Goal: Task Accomplishment & Management: Manage account settings

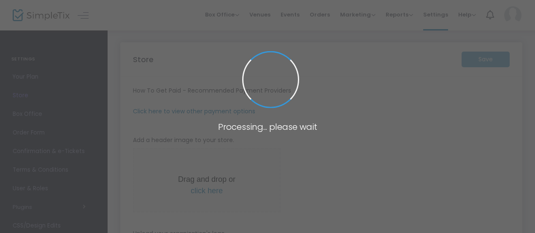
type input "[URL]"
radio input "true"
radio input "false"
radio input "true"
type input "2"
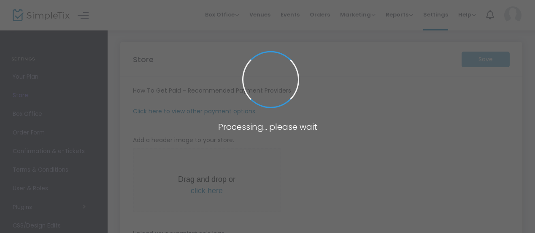
type input "Clean The Block HTX"
type input "3135734860"
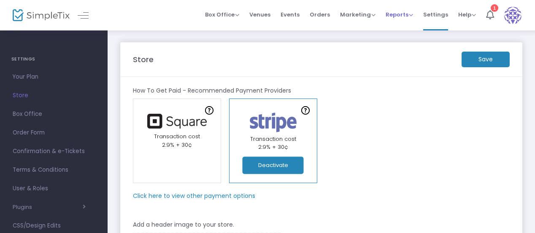
click at [408, 17] on span "Reports" at bounding box center [399, 15] width 27 height 8
click at [296, 14] on span "Events" at bounding box center [290, 15] width 19 height 22
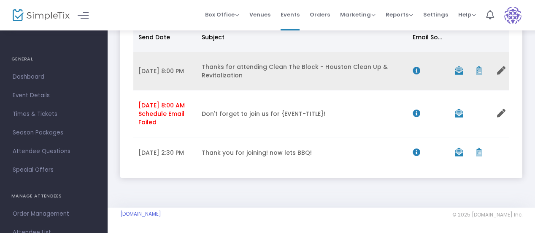
scroll to position [115, 0]
